Goal: Communication & Community: Answer question/provide support

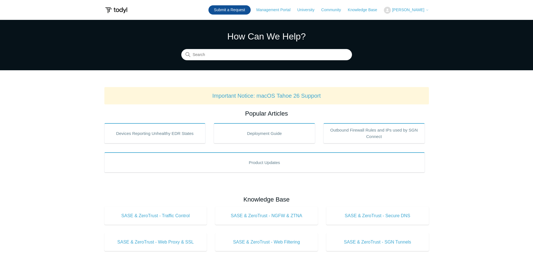
click at [249, 10] on link "Submit a Request" at bounding box center [229, 9] width 42 height 9
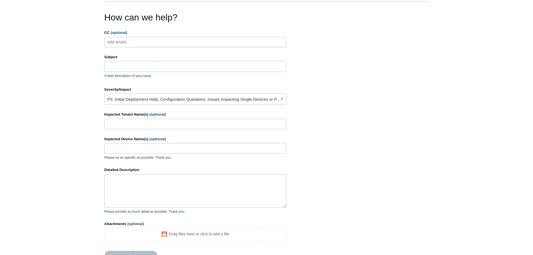
scroll to position [92, 0]
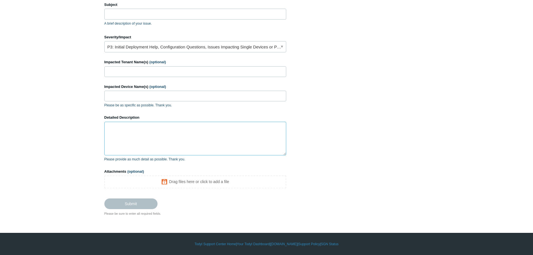
click at [145, 130] on textarea "Detailed Description" at bounding box center [195, 139] width 182 height 34
paste textarea "Partner: Absolute Computer Solutions Tenant: Absolute Computer Solutions User: …"
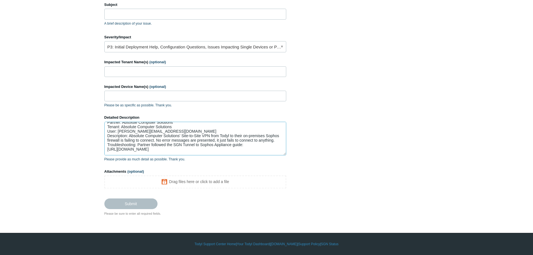
scroll to position [0, 0]
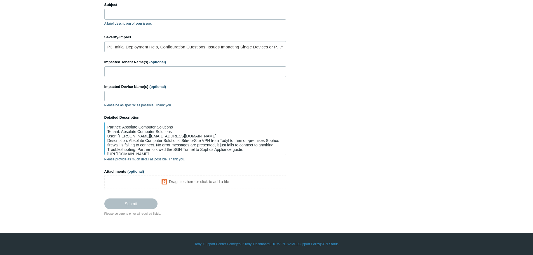
drag, startPoint x: 172, startPoint y: 127, endPoint x: 122, endPoint y: 124, distance: 49.9
click at [122, 124] on textarea "Partner: Absolute Computer Solutions Tenant: Absolute Computer Solutions User: …" at bounding box center [195, 139] width 182 height 34
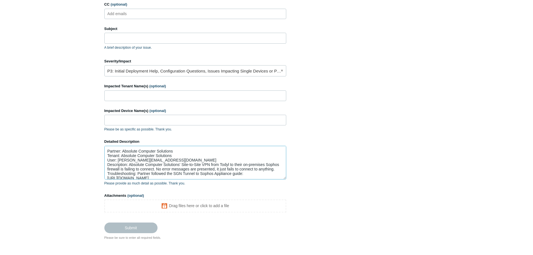
scroll to position [36, 0]
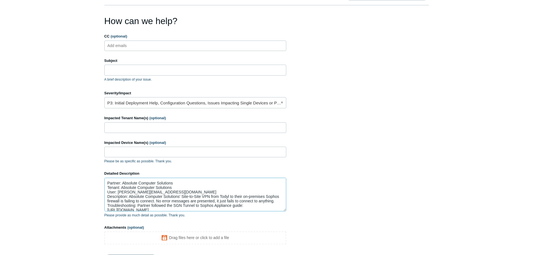
type textarea "Partner: Absolute Computer Solutions Tenant: Absolute Computer Solutions User: …"
click at [126, 126] on input "Impacted Tenant Name(s) (optional)" at bounding box center [195, 127] width 182 height 11
paste input "Absolute Computer Solutions"
type input "Absolute Computer Solutions"
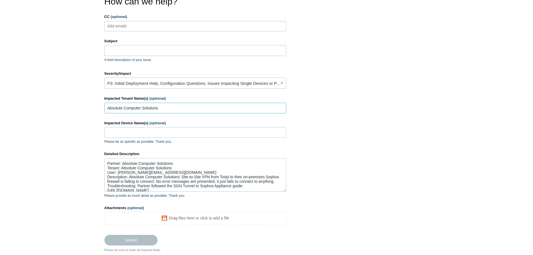
scroll to position [64, 0]
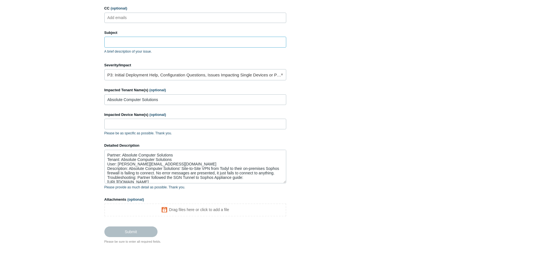
click at [120, 45] on input "Subject" at bounding box center [195, 42] width 182 height 11
paste input "PAX19613847"
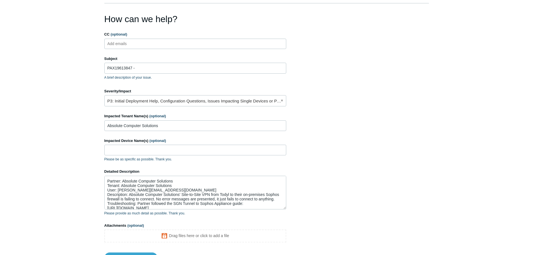
scroll to position [8, 0]
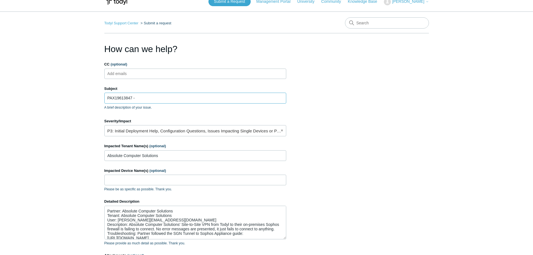
click at [148, 97] on input "PAX19613847 -" at bounding box center [195, 98] width 182 height 11
paste input "SASE IPSec tunnel wont connect"
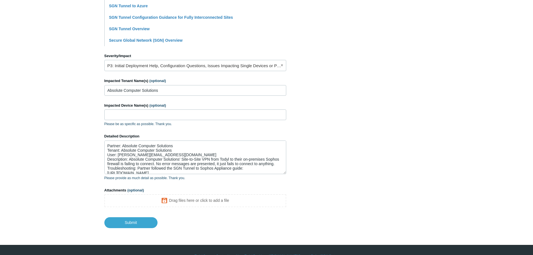
scroll to position [221, 0]
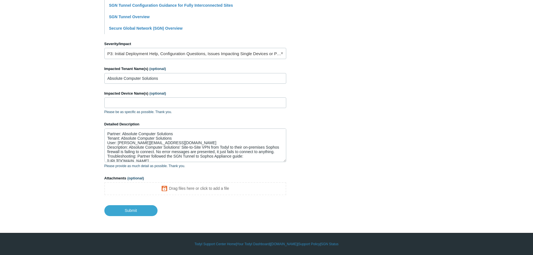
type input "PAX19613847 - SASE IPSec tunnel wont connect"
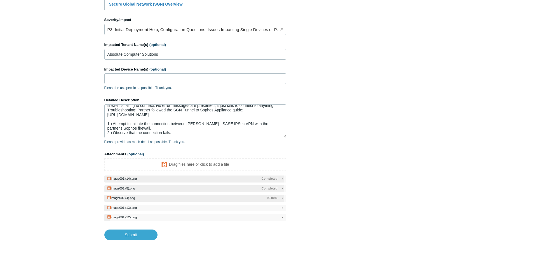
scroll to position [270, 0]
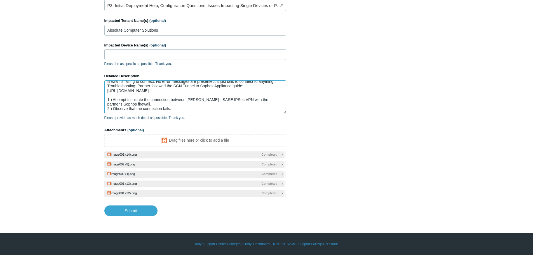
drag, startPoint x: 186, startPoint y: 109, endPoint x: 190, endPoint y: 109, distance: 4.2
click at [187, 109] on textarea "Partner: Absolute Computer Solutions Tenant: Absolute Computer Solutions User: …" at bounding box center [195, 97] width 182 height 34
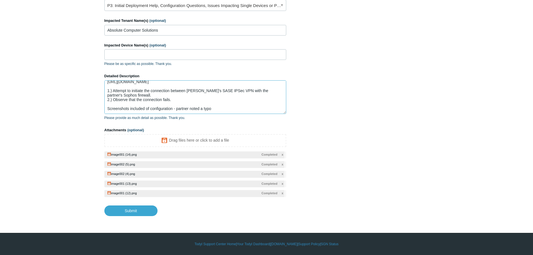
scroll to position [36, 0]
drag, startPoint x: 216, startPoint y: 111, endPoint x: 184, endPoint y: 100, distance: 34.2
click at [184, 100] on textarea "Partner: Absolute Computer Solutions Tenant: Absolute Computer Solutions User: …" at bounding box center [195, 97] width 182 height 34
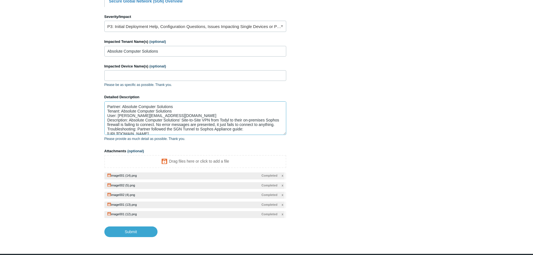
scroll to position [270, 0]
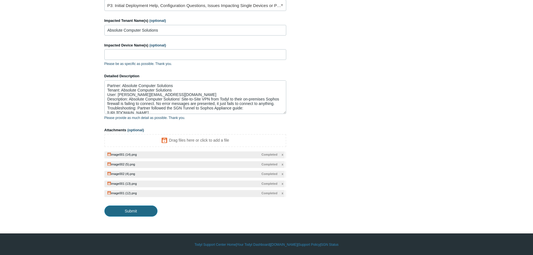
click at [123, 210] on input "Submit" at bounding box center [130, 210] width 53 height 11
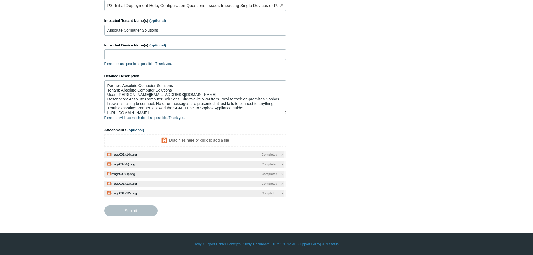
type textarea "Partner: Absolute Computer Solutions Tenant: Absolute Computer Solutions User: …"
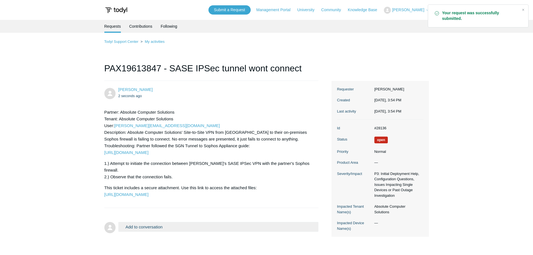
click at [379, 128] on dd "#28136" at bounding box center [397, 128] width 52 height 6
copy dd "28136"
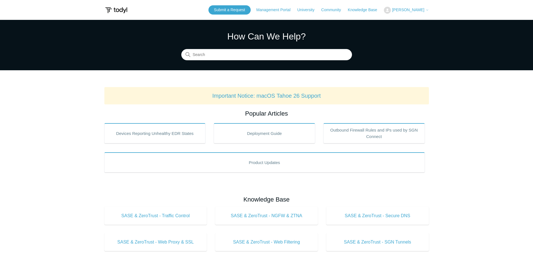
click at [418, 9] on span "[PERSON_NAME]" at bounding box center [408, 10] width 32 height 4
click at [415, 22] on link "My Support Requests" at bounding box center [411, 22] width 55 height 10
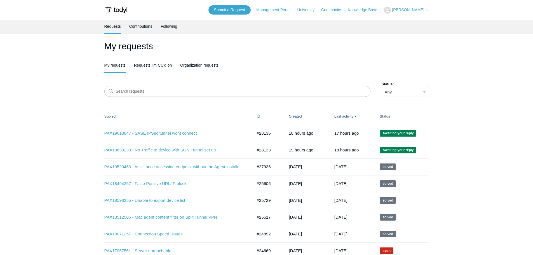
click at [174, 150] on link "PAX19630233 - No Traffic to device with SGN Tunnel set up" at bounding box center [174, 150] width 140 height 6
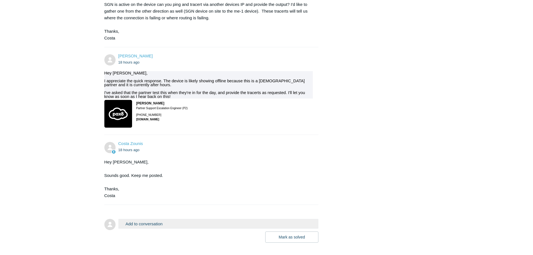
scroll to position [346, 0]
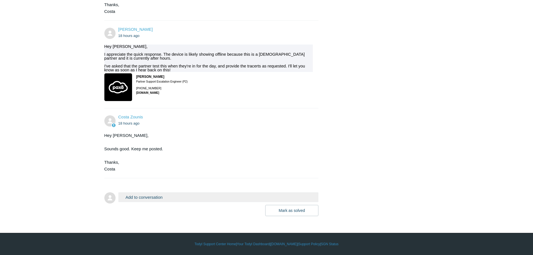
click at [150, 197] on button "Add to conversation" at bounding box center [218, 197] width 200 height 10
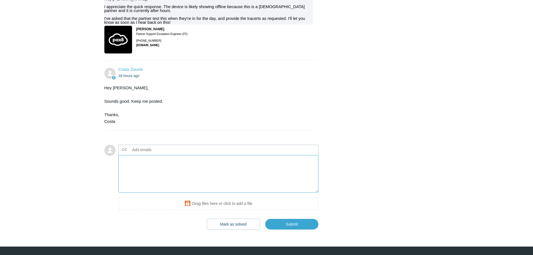
scroll to position [407, 0]
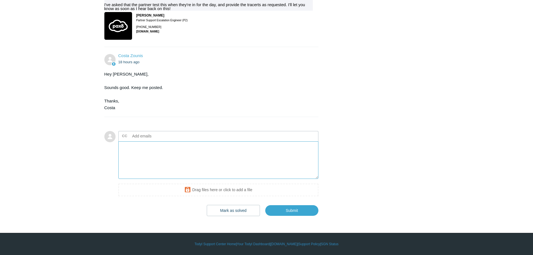
paste textarea "Please find trace routes attached, and the laptop with SGN (Me-1) is online - i…"
click at [120, 146] on textarea "Please find trace routes attached, and the laptop with SGN (Me-1) is online - i…" at bounding box center [218, 160] width 200 height 38
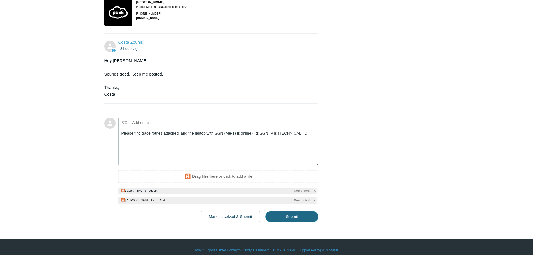
click at [295, 222] on input "Submit" at bounding box center [291, 216] width 53 height 11
type textarea "Please find trace routes attached, and the laptop with SGN (Me-1) is online - i…"
